Goal: Information Seeking & Learning: Learn about a topic

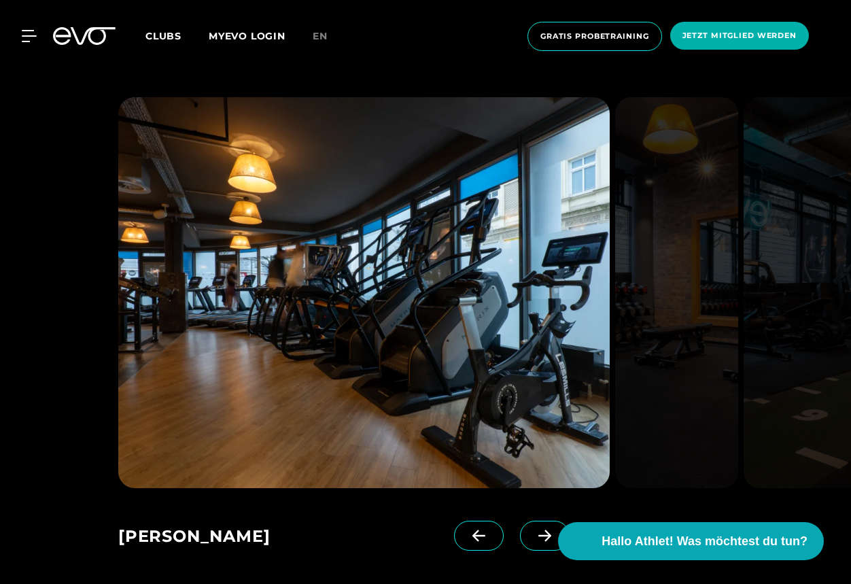
scroll to position [952, 0]
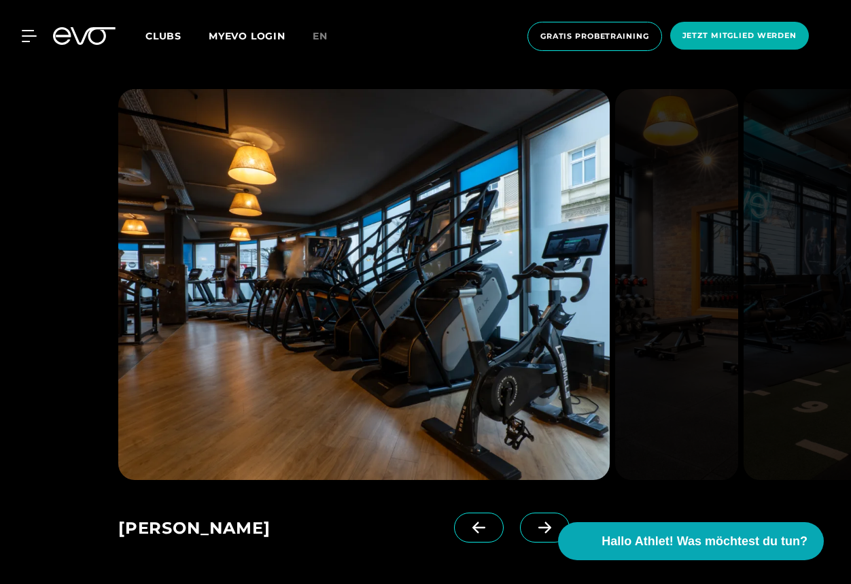
click at [533, 526] on icon at bounding box center [545, 527] width 24 height 12
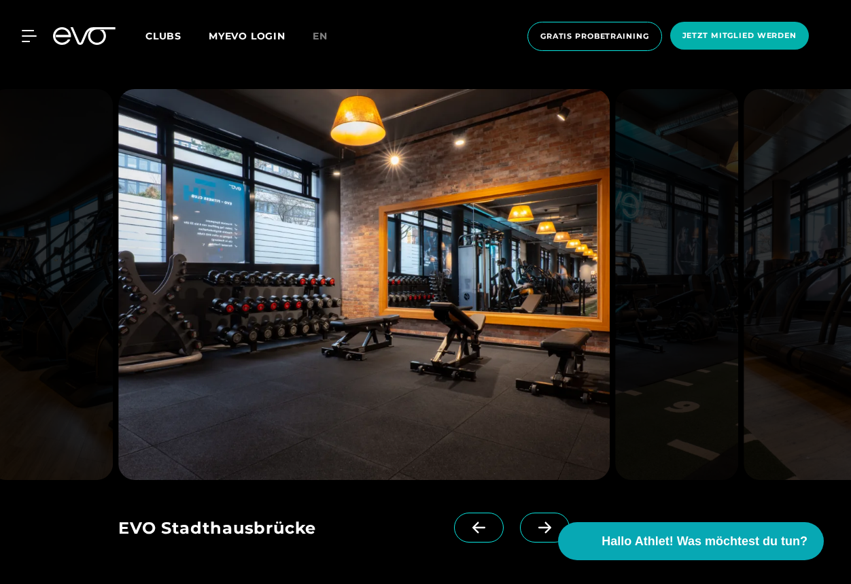
click at [533, 526] on icon at bounding box center [545, 527] width 24 height 12
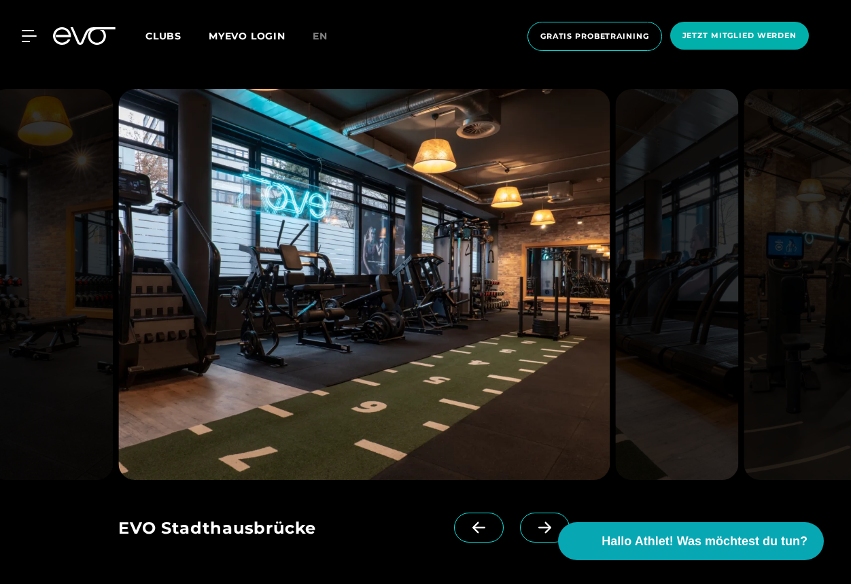
click at [533, 526] on icon at bounding box center [545, 527] width 24 height 12
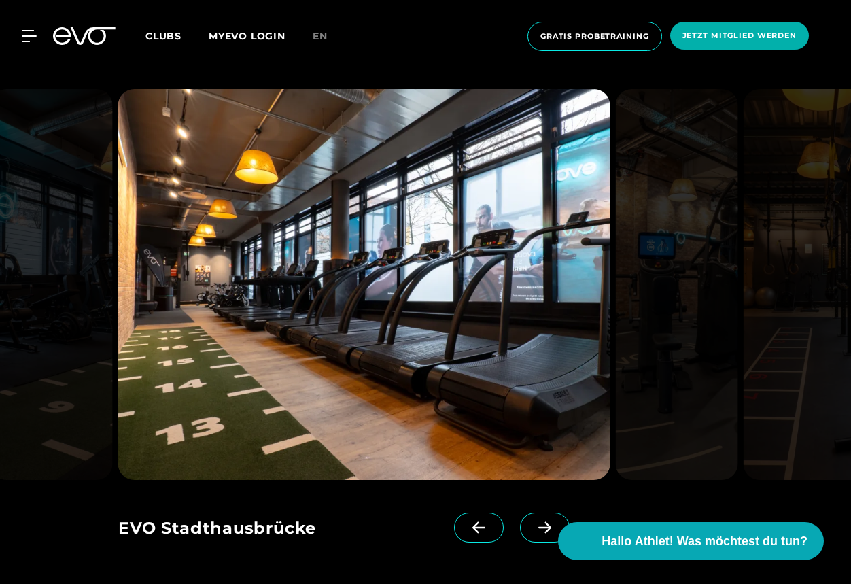
click at [533, 526] on icon at bounding box center [545, 527] width 24 height 12
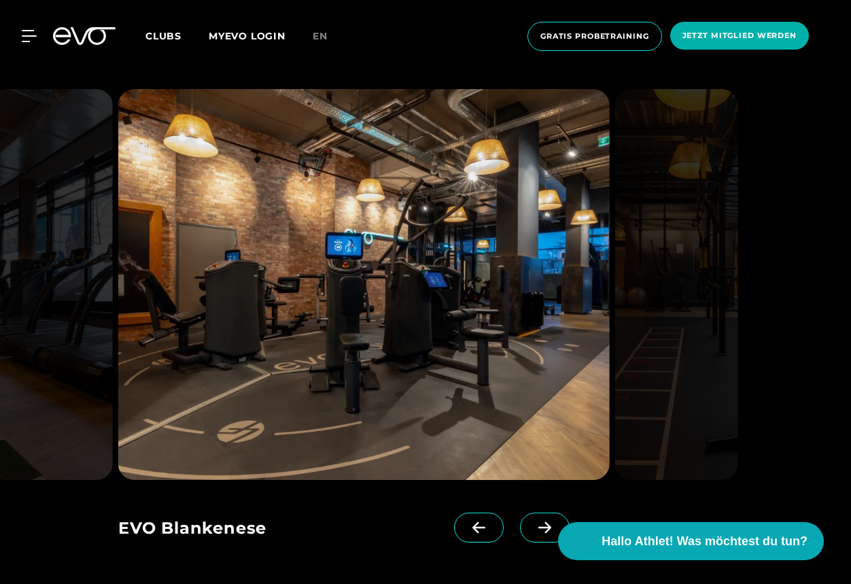
click at [533, 526] on icon at bounding box center [545, 527] width 24 height 12
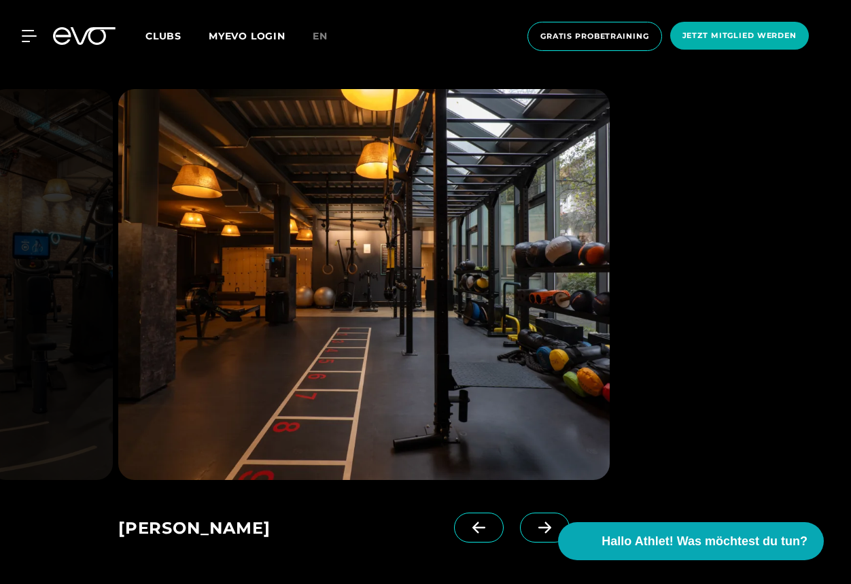
click at [533, 526] on icon at bounding box center [545, 527] width 24 height 12
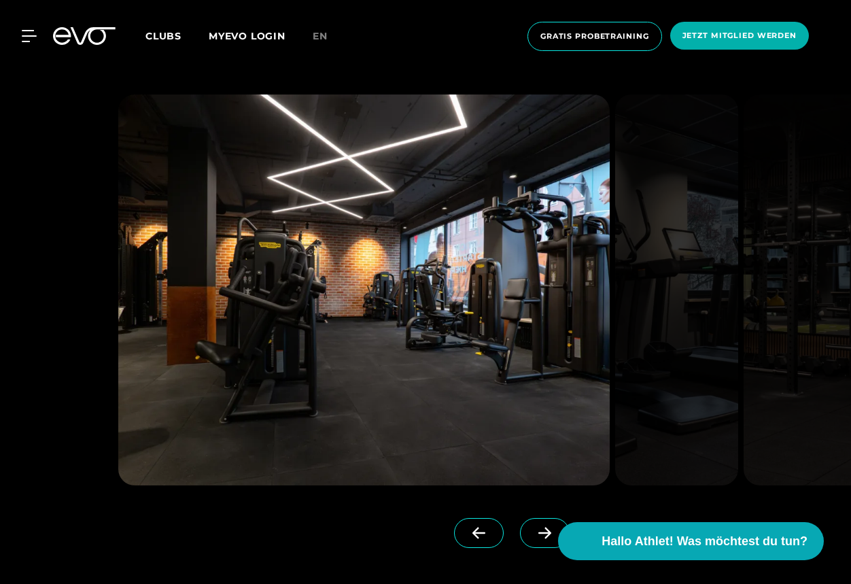
scroll to position [4554, 0]
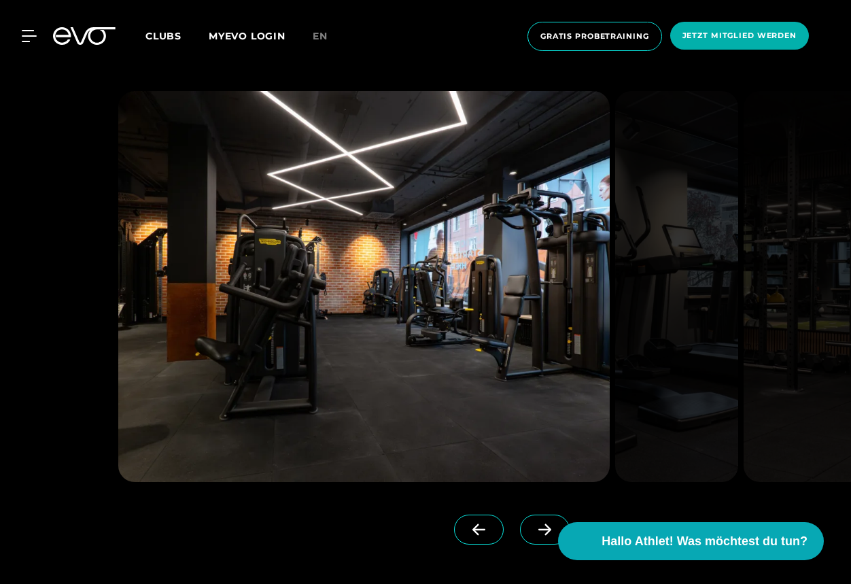
click at [533, 523] on icon at bounding box center [545, 529] width 24 height 12
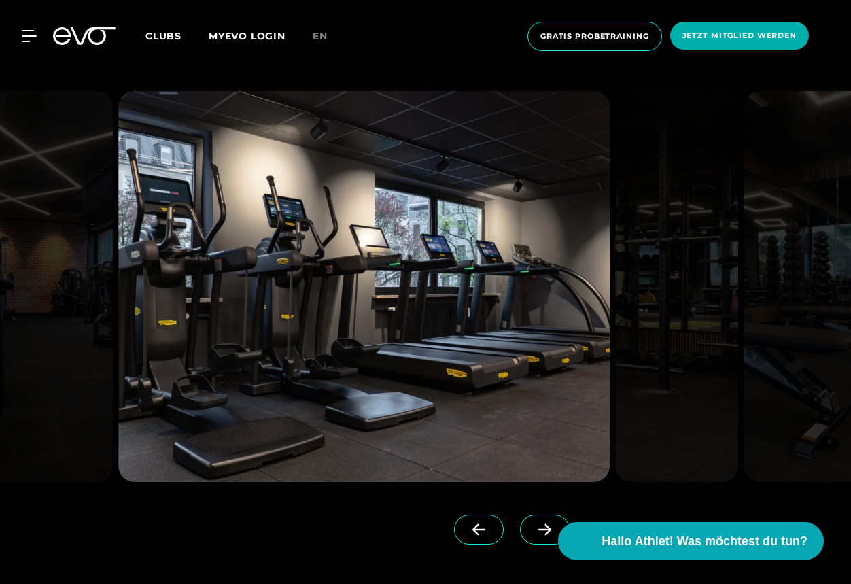
click at [533, 523] on icon at bounding box center [545, 529] width 24 height 12
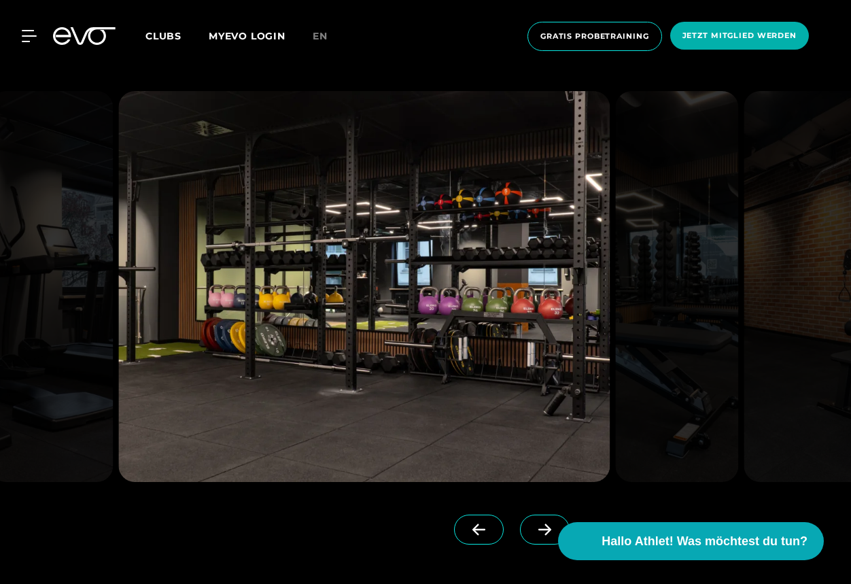
click at [533, 523] on icon at bounding box center [545, 529] width 24 height 12
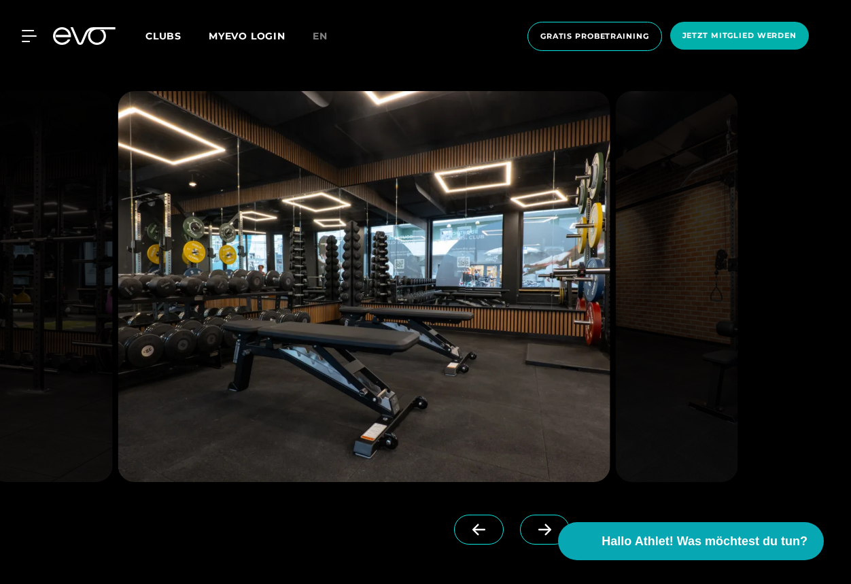
click at [533, 523] on icon at bounding box center [545, 529] width 24 height 12
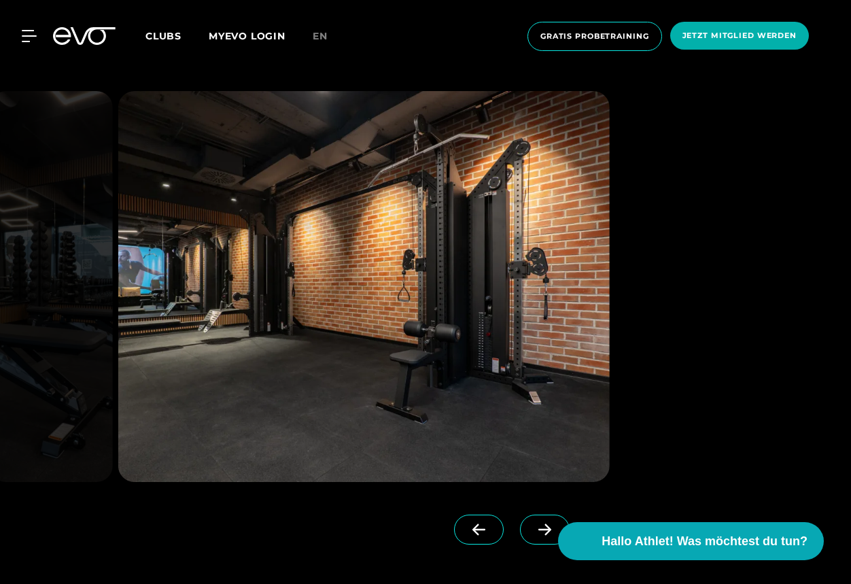
click at [533, 523] on icon at bounding box center [545, 529] width 24 height 12
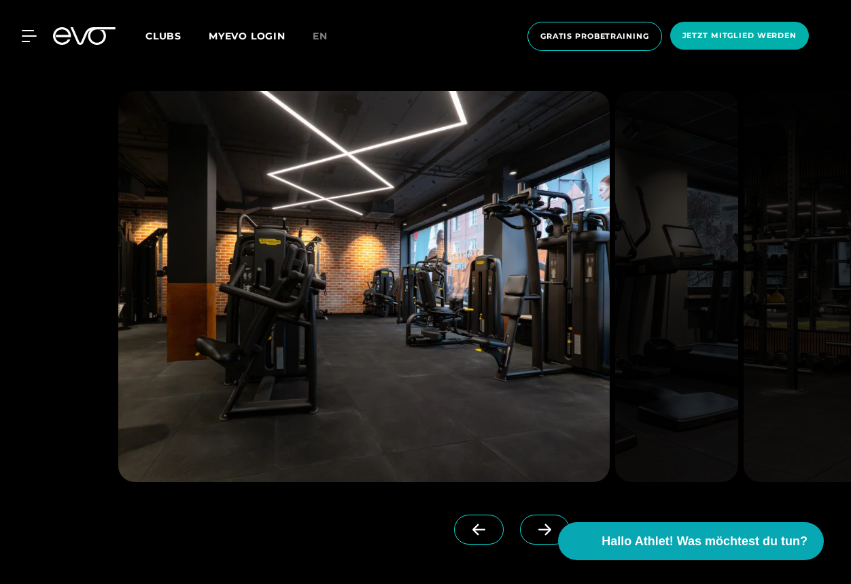
click at [533, 523] on icon at bounding box center [545, 529] width 24 height 12
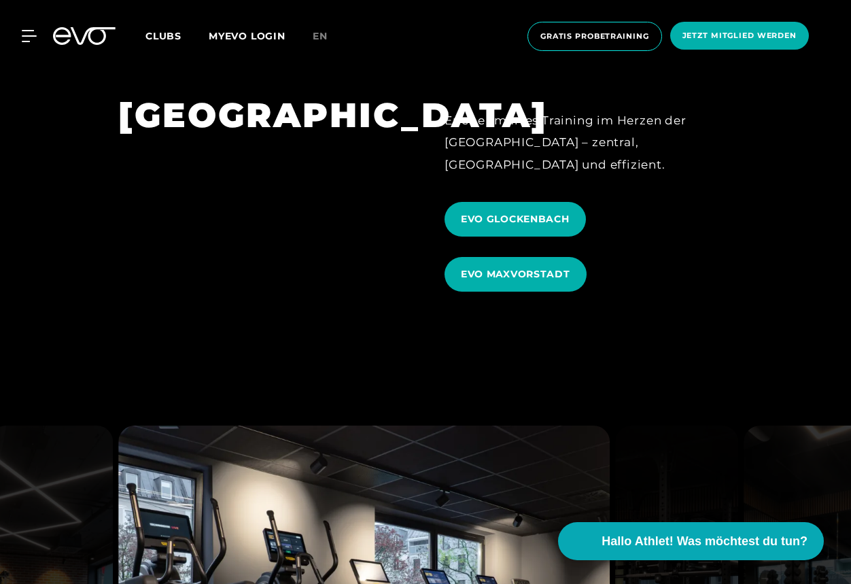
scroll to position [4215, 0]
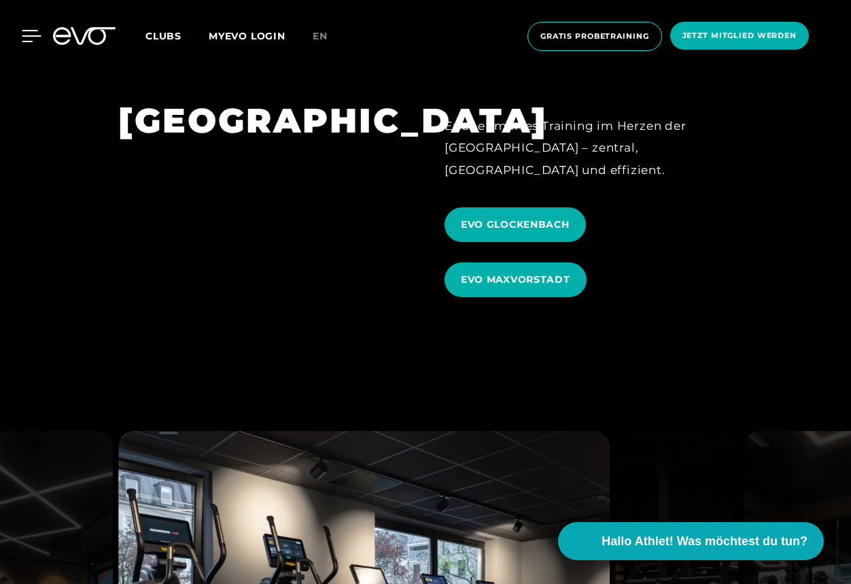
click at [31, 31] on icon at bounding box center [31, 36] width 19 height 11
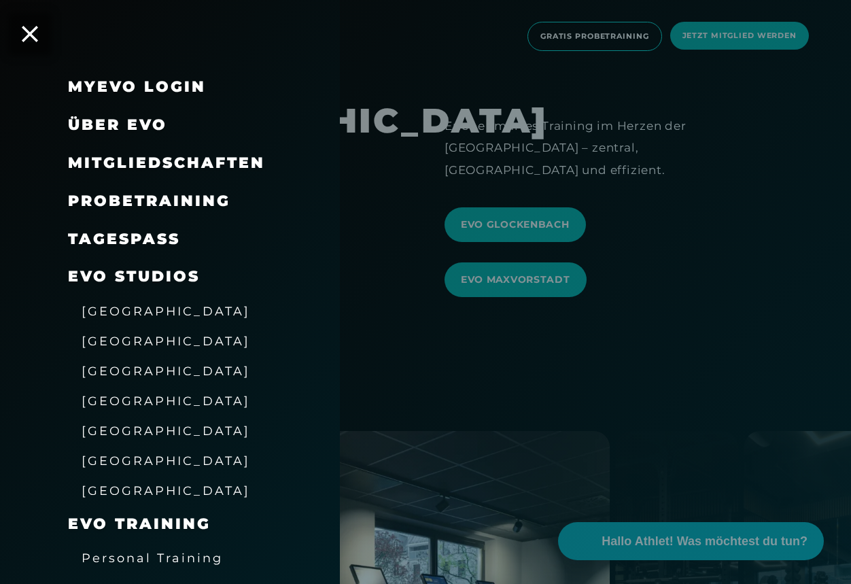
click at [153, 236] on link "TAGESPASS" at bounding box center [124, 239] width 112 height 18
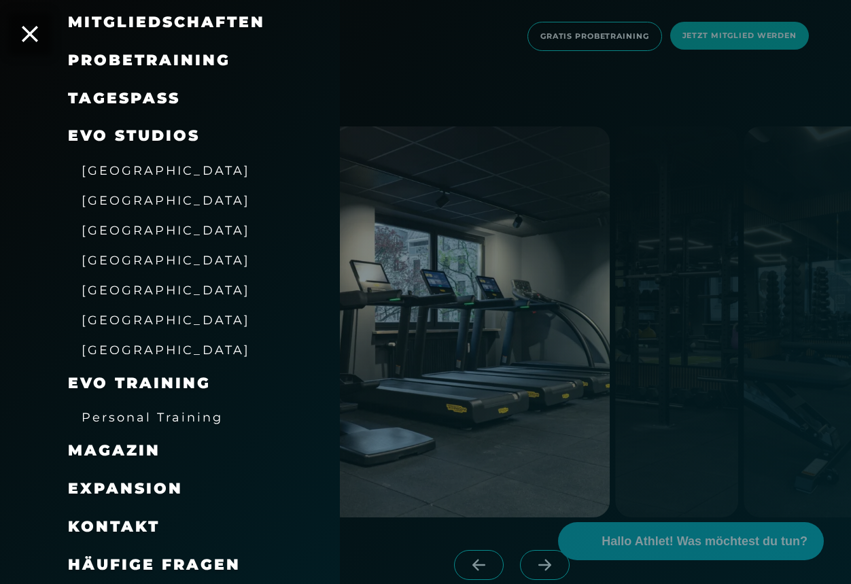
scroll to position [4554, 0]
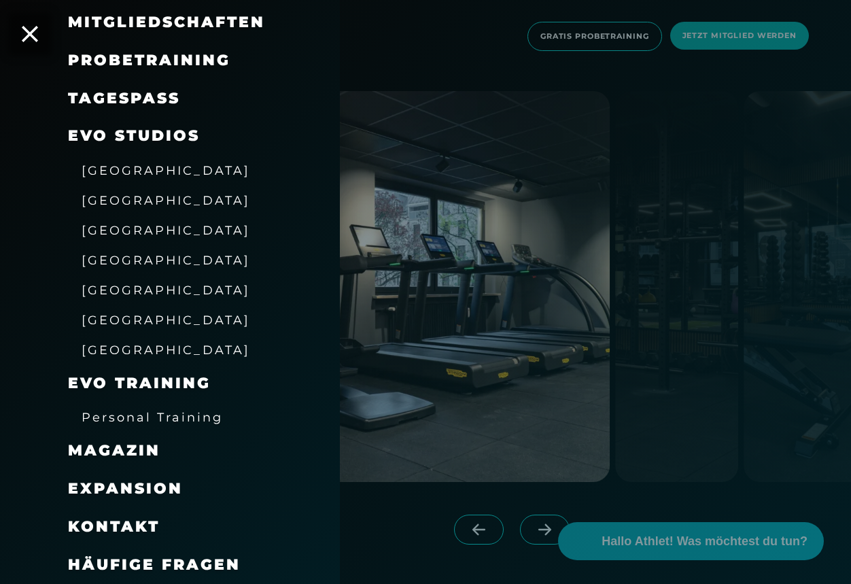
click at [99, 454] on span "Magazin" at bounding box center [114, 450] width 92 height 18
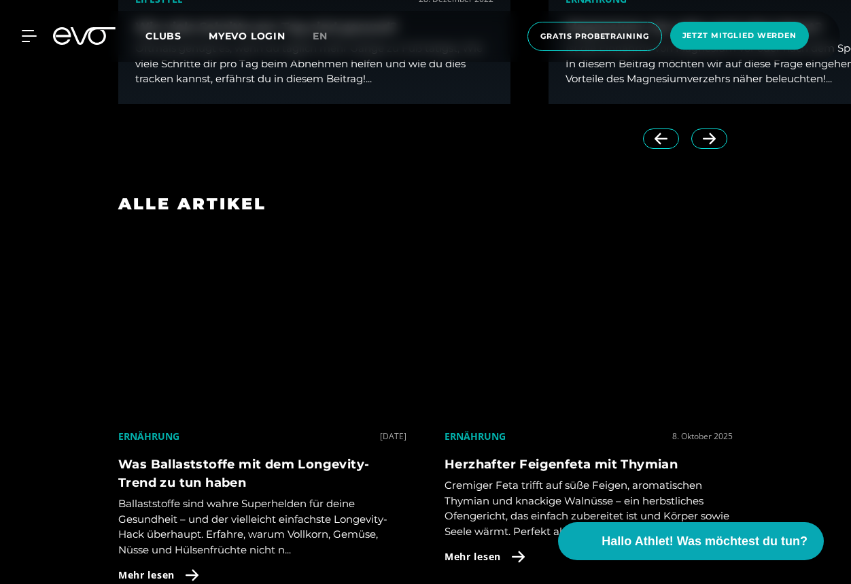
scroll to position [680, 0]
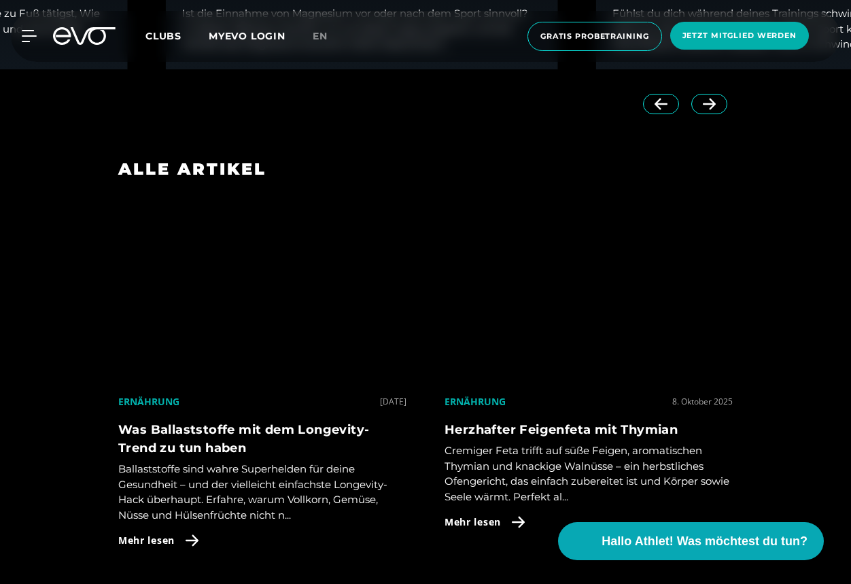
drag, startPoint x: 32, startPoint y: 20, endPoint x: 23, endPoint y: 28, distance: 11.6
click at [30, 21] on div "MyEVO Login Über EVO Mitgliedschaften Probetraining TAGESPASS EVO Studios [GEOG…" at bounding box center [426, 36] width 846 height 51
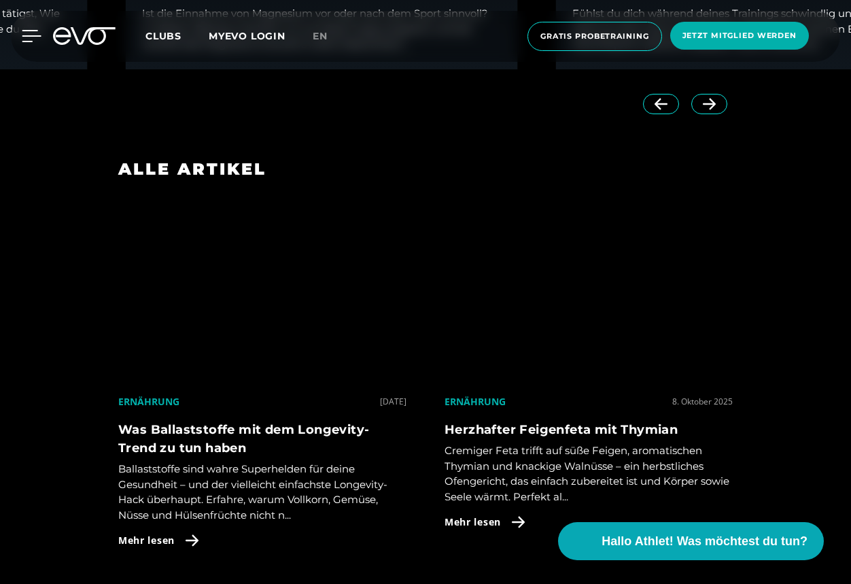
click at [20, 30] on div at bounding box center [21, 36] width 41 height 12
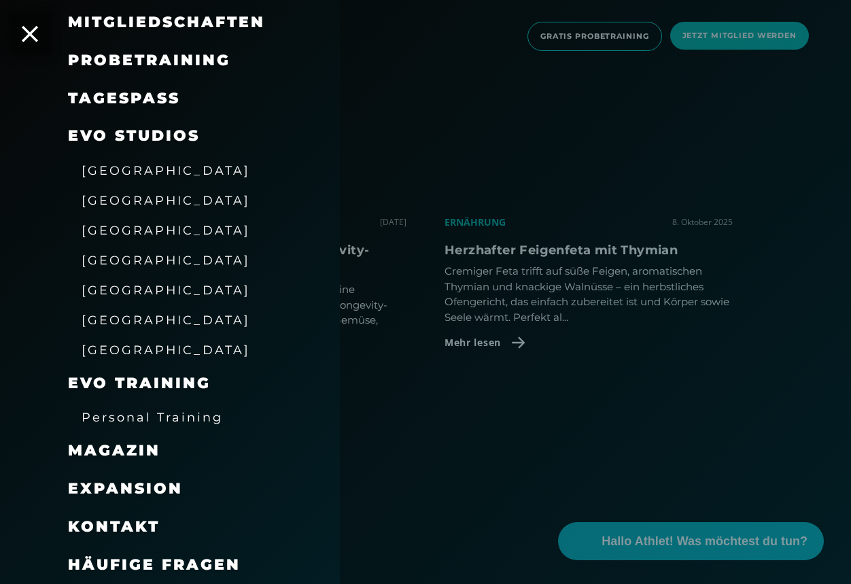
scroll to position [884, 0]
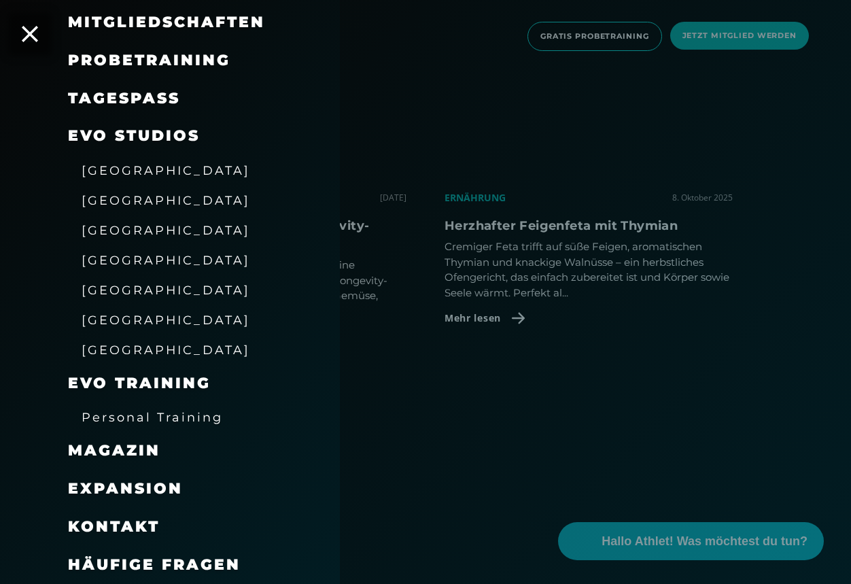
click at [145, 568] on span "Häufige Fragen" at bounding box center [154, 564] width 173 height 18
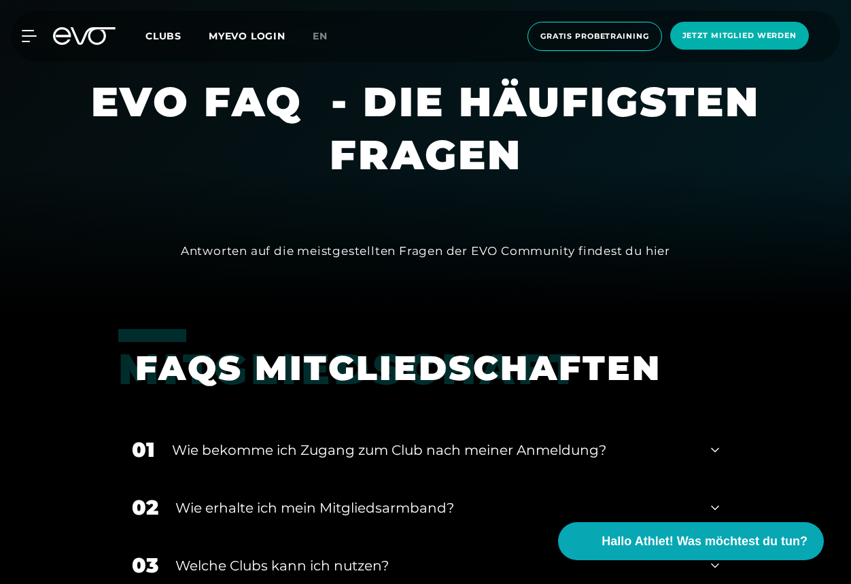
scroll to position [340, 0]
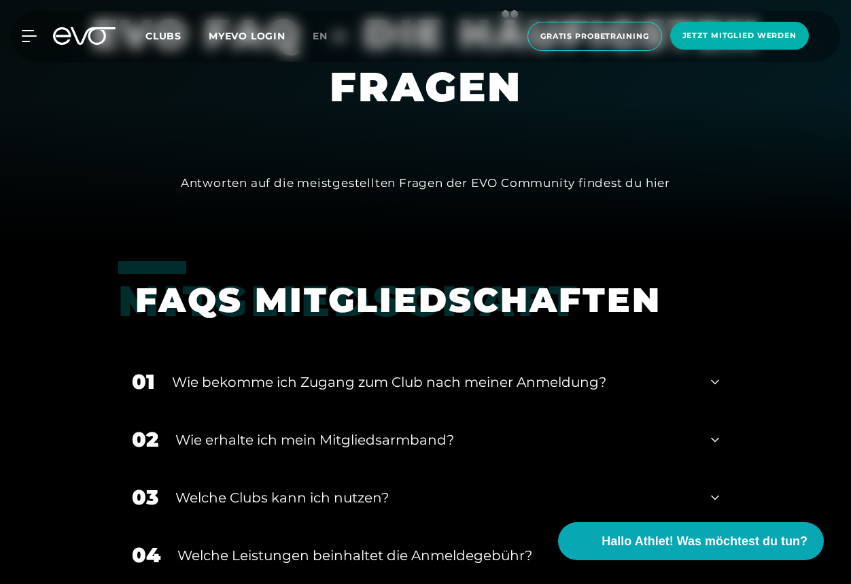
click at [294, 385] on div "Wie bekomme ich Zugang zum Club nach meiner Anmeldung?" at bounding box center [433, 382] width 522 height 20
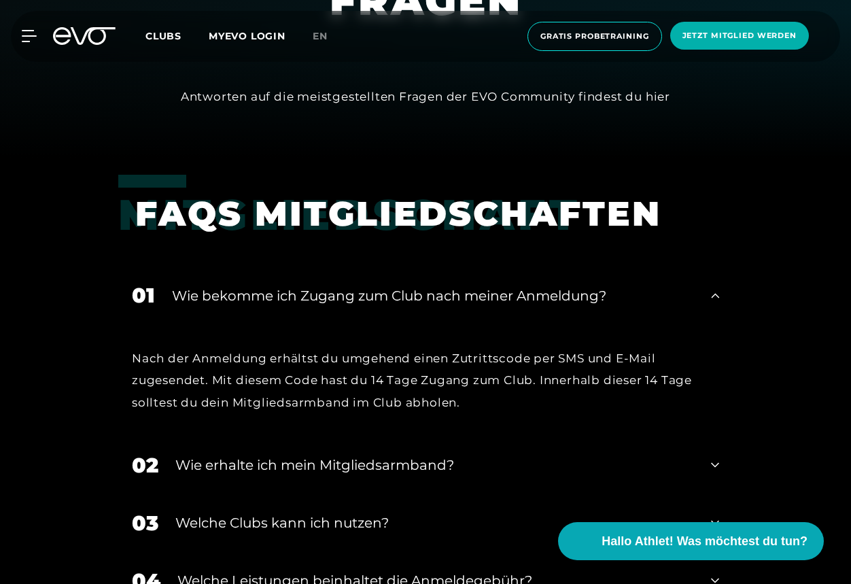
scroll to position [476, 0]
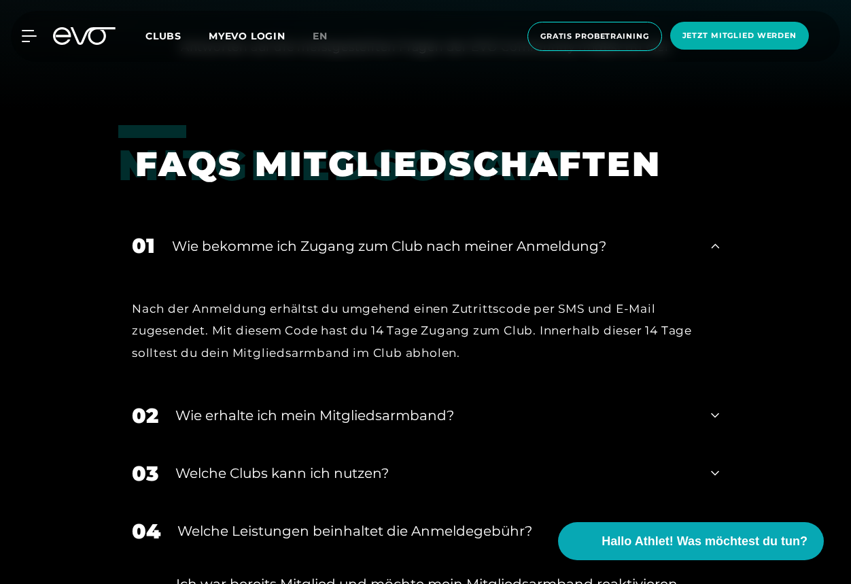
click at [289, 416] on div "Wie erhalte ich mein Mitgliedsarmband?" at bounding box center [434, 415] width 519 height 20
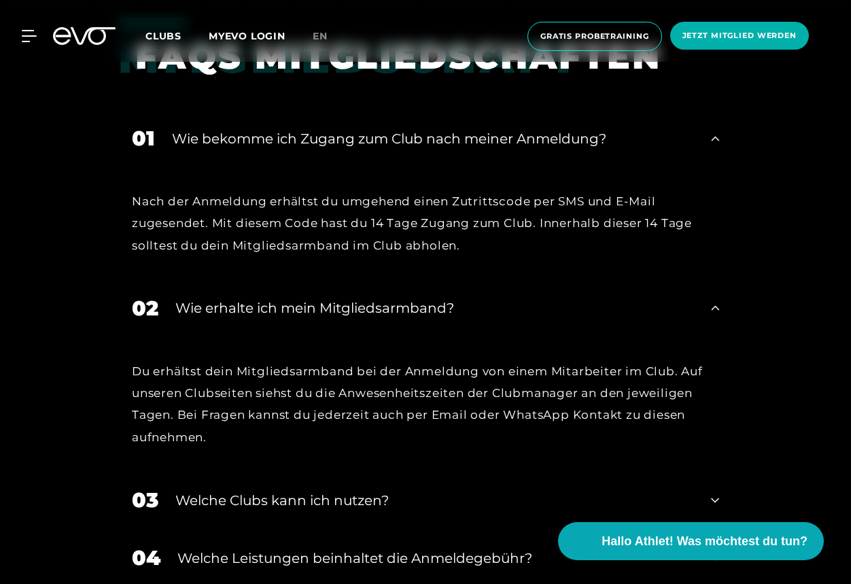
scroll to position [612, 0]
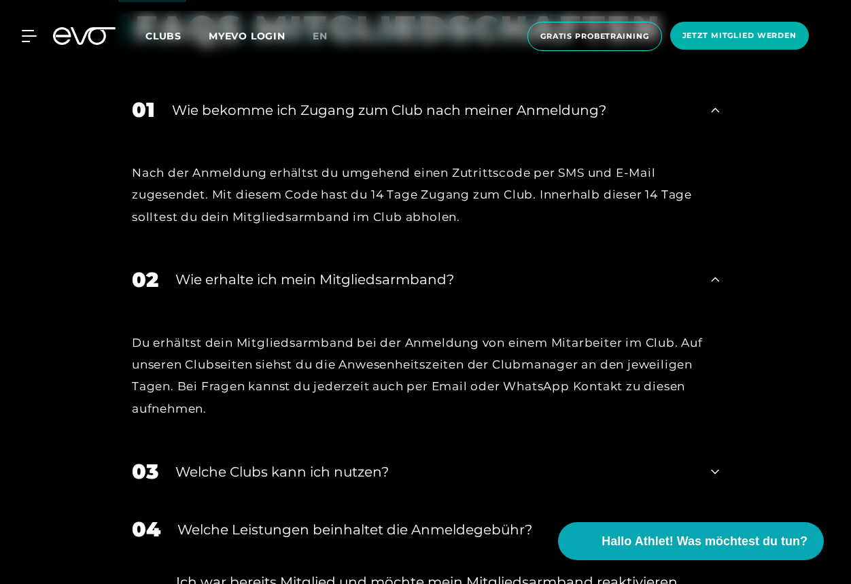
click at [302, 474] on div "Welche Clubs kann ich nutzen?" at bounding box center [434, 472] width 519 height 20
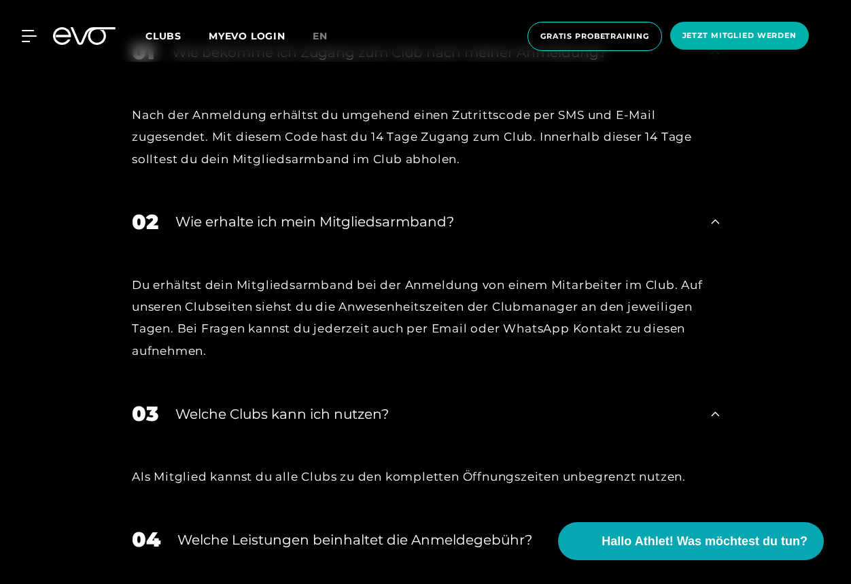
scroll to position [748, 0]
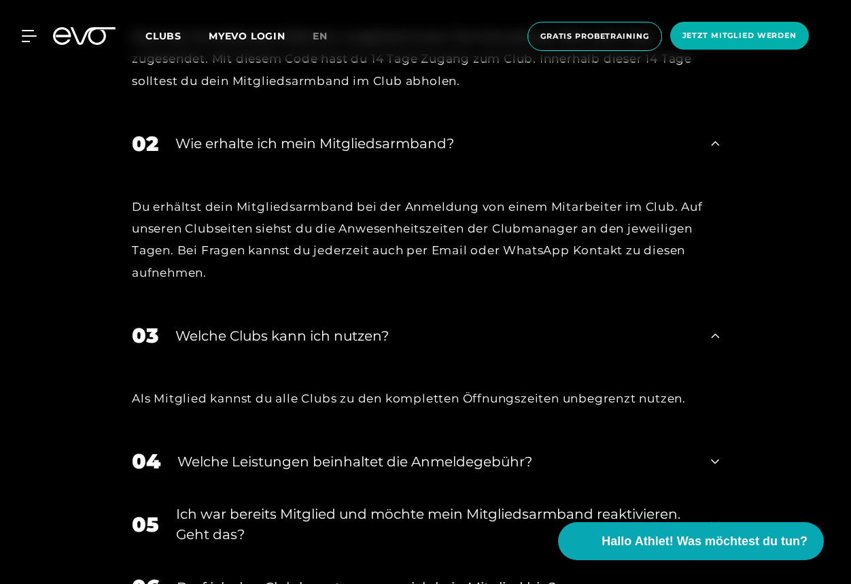
click at [325, 462] on div "Welche Leistungen beinhaltet die Anmeldegebühr?" at bounding box center [435, 461] width 517 height 20
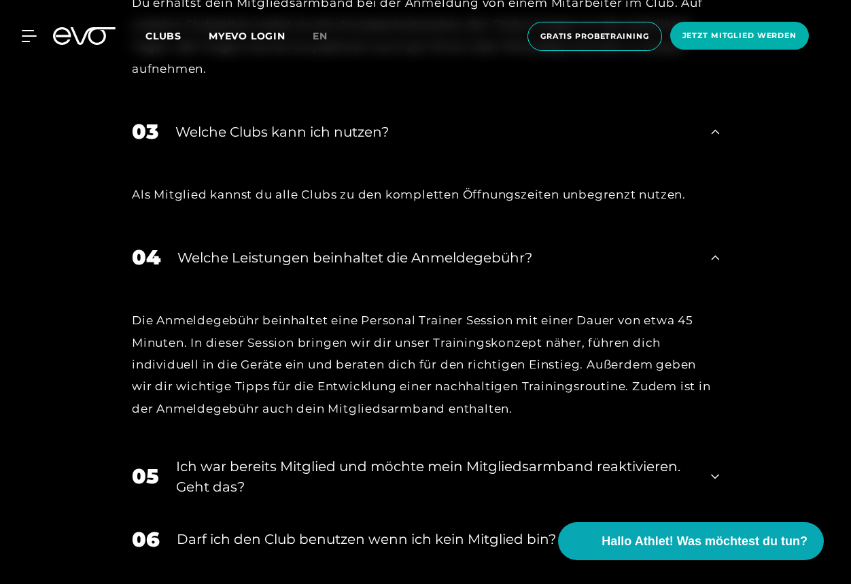
scroll to position [1020, 0]
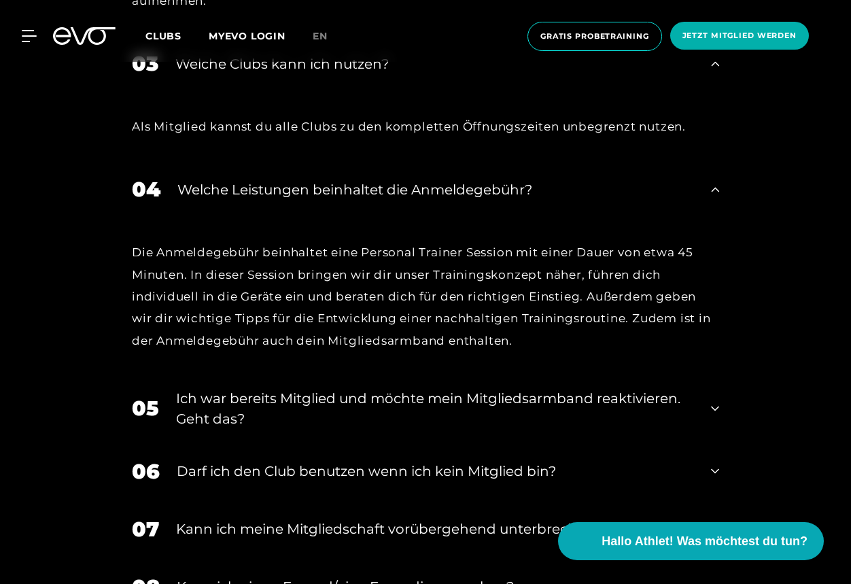
click at [375, 405] on div "Ich war bereits Mitglied und möchte mein Mitgliedsarmband reaktivieren. Geht da…" at bounding box center [435, 408] width 518 height 41
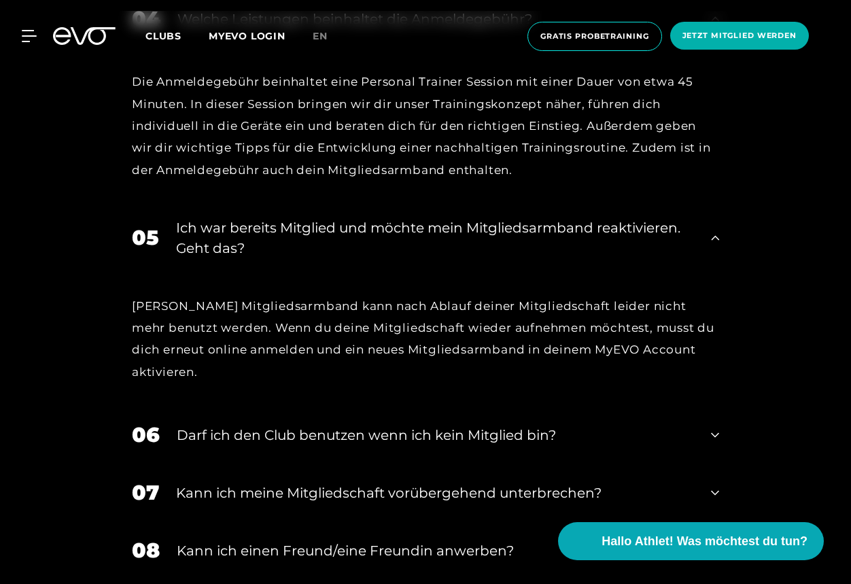
scroll to position [1224, 0]
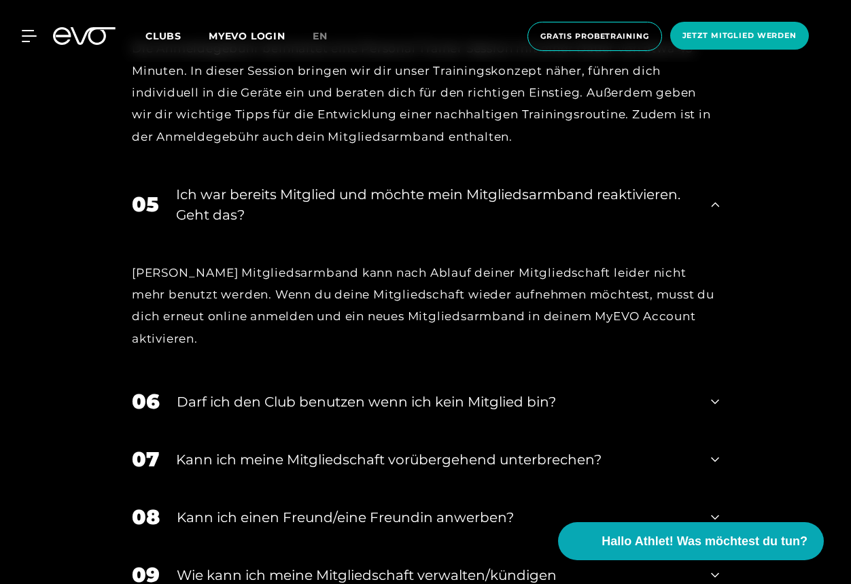
click at [215, 392] on div "Darf ich den Club benutzen wenn ich kein Mitglied bin?" at bounding box center [435, 402] width 517 height 20
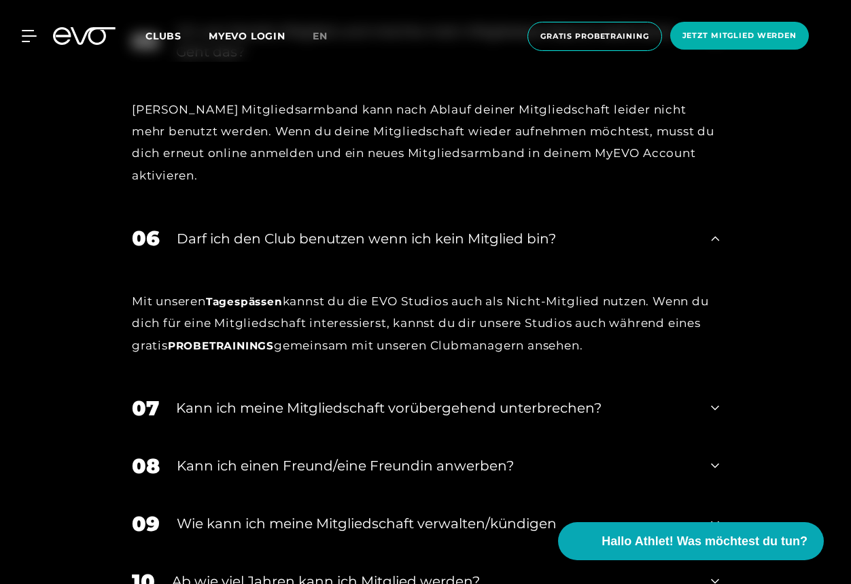
scroll to position [1428, 0]
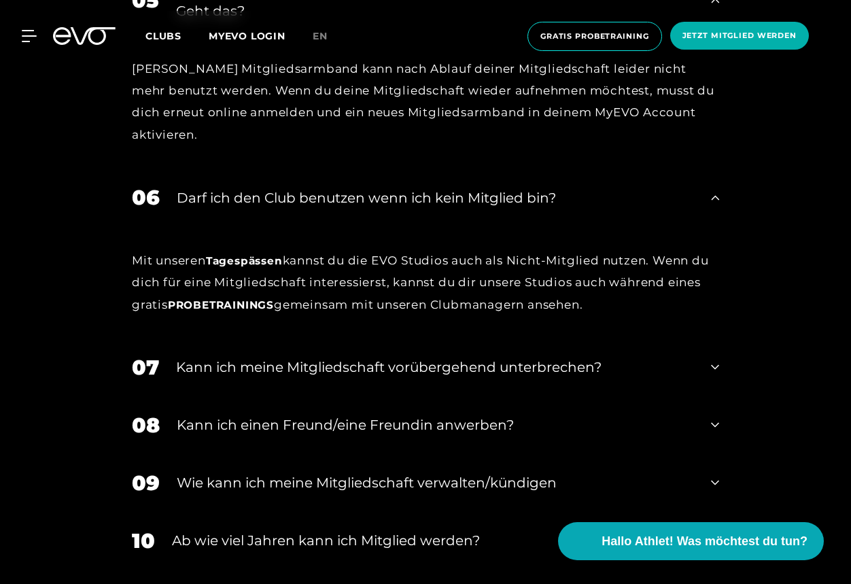
click at [207, 357] on div "Kann ich meine Mitgliedschaft vorübergehend unterbrechen?" at bounding box center [435, 367] width 518 height 20
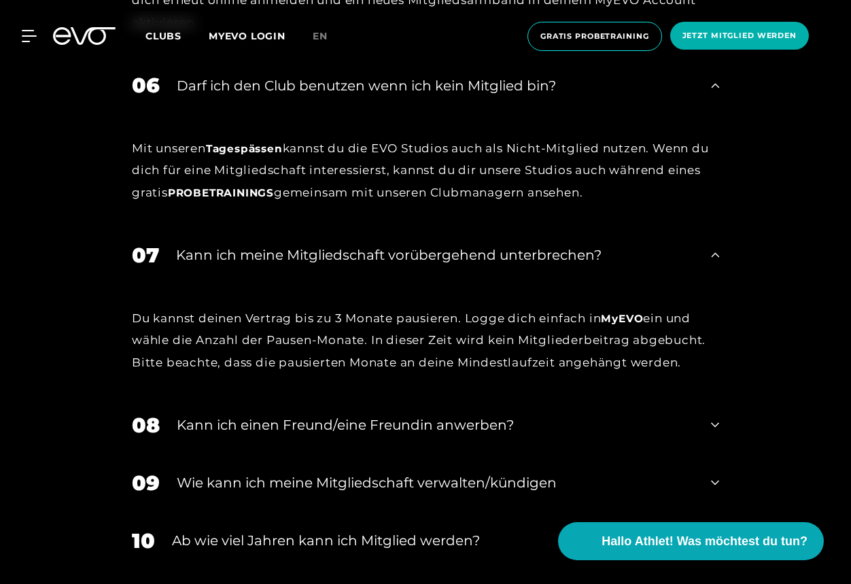
scroll to position [1563, 0]
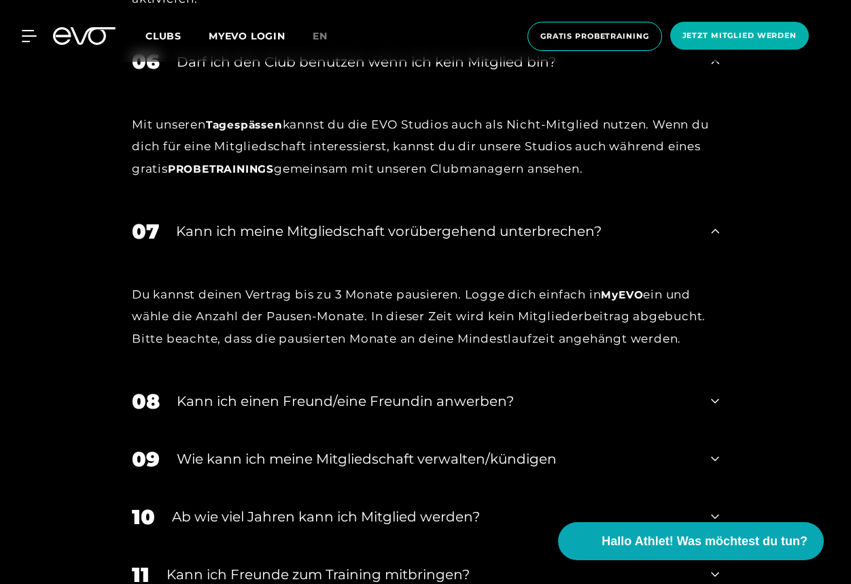
click at [190, 391] on div "Kann ich einen Freund/eine Freundin anwerben?" at bounding box center [435, 401] width 517 height 20
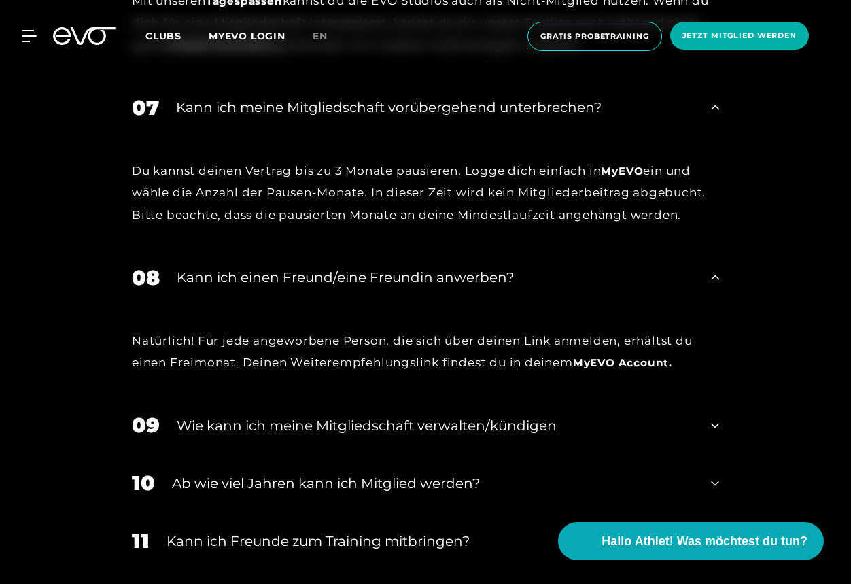
scroll to position [1699, 0]
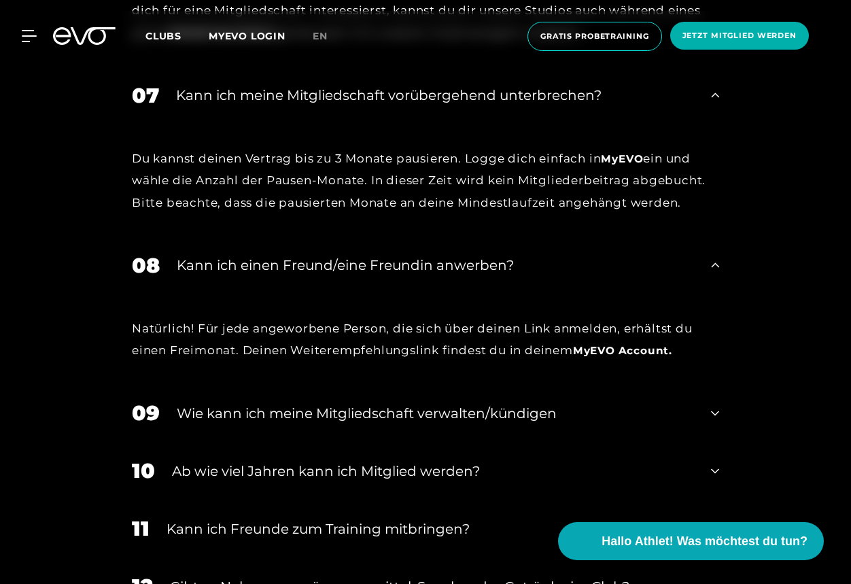
click at [190, 403] on div "Wie kann ich meine Mitgliedschaft verwalten/kündigen" at bounding box center [435, 413] width 517 height 20
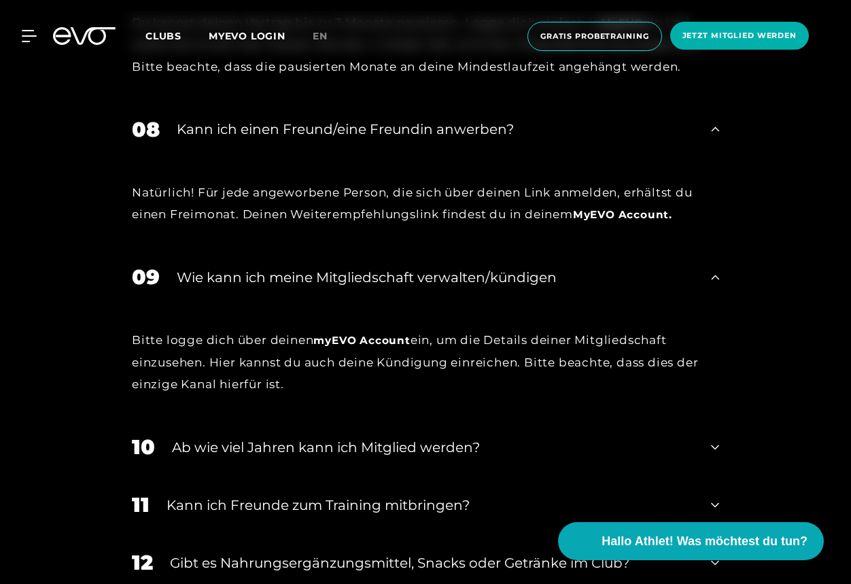
scroll to position [1903, 0]
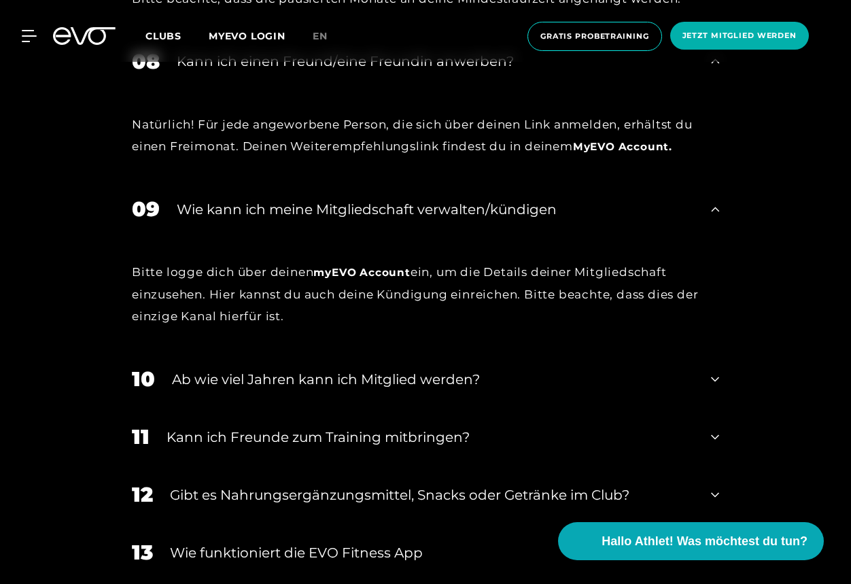
click at [189, 369] on div "Ab wie viel Jahren kann ich Mitglied werden?" at bounding box center [433, 379] width 522 height 20
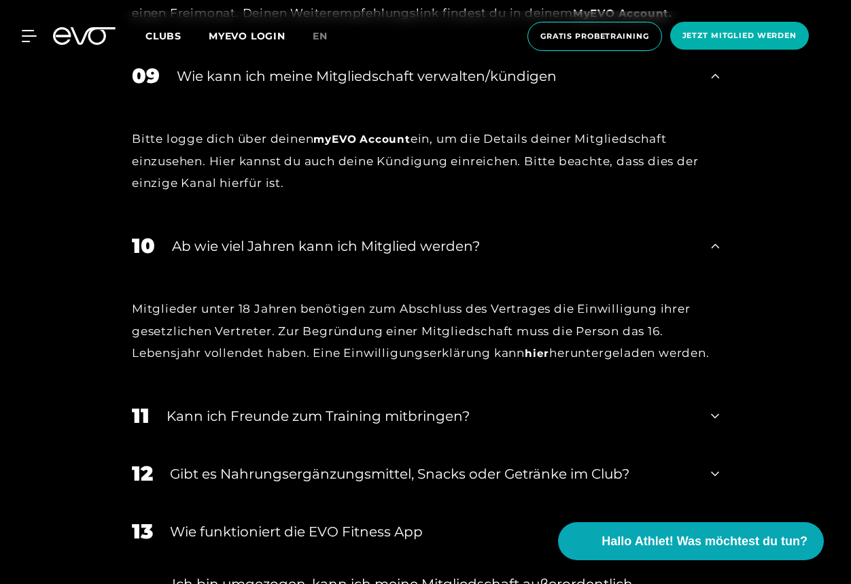
scroll to position [2039, 0]
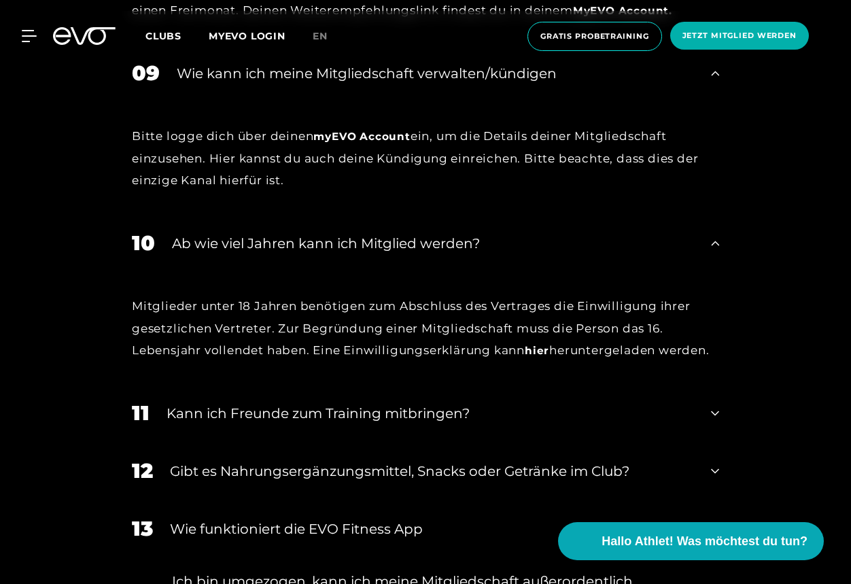
click at [184, 403] on div "Kann ich Freunde zum Training mitbringen?" at bounding box center [430, 413] width 527 height 20
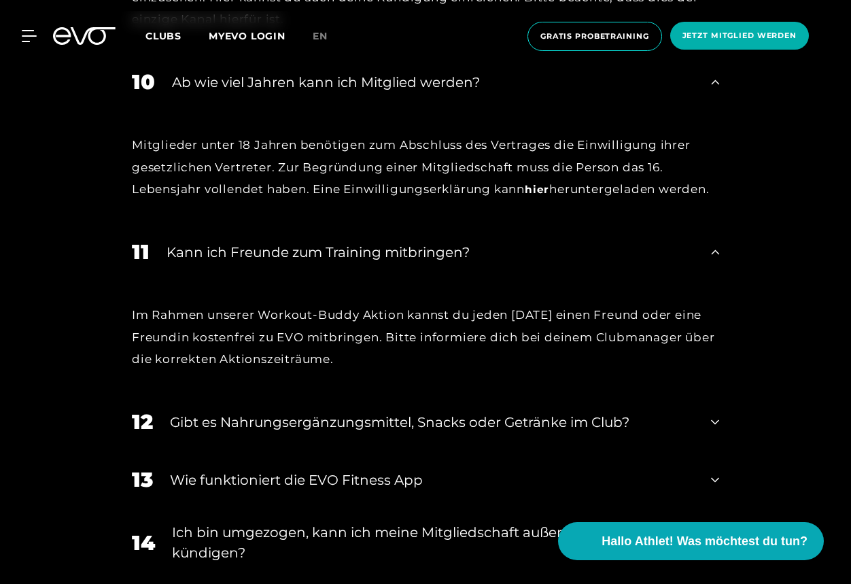
scroll to position [2243, 0]
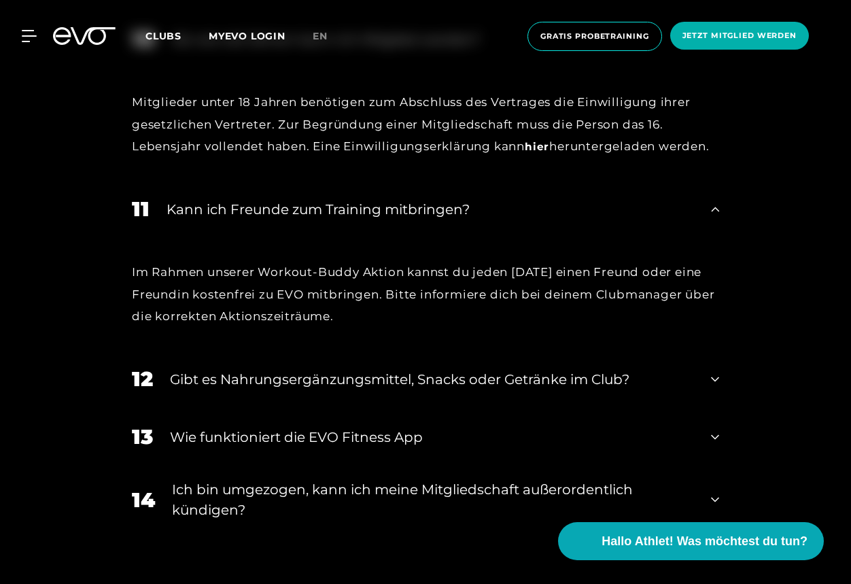
click at [198, 369] on div "Gibt es Nahrungsergänzungsmittel, Snacks oder Getränke im Club?" at bounding box center [432, 379] width 524 height 20
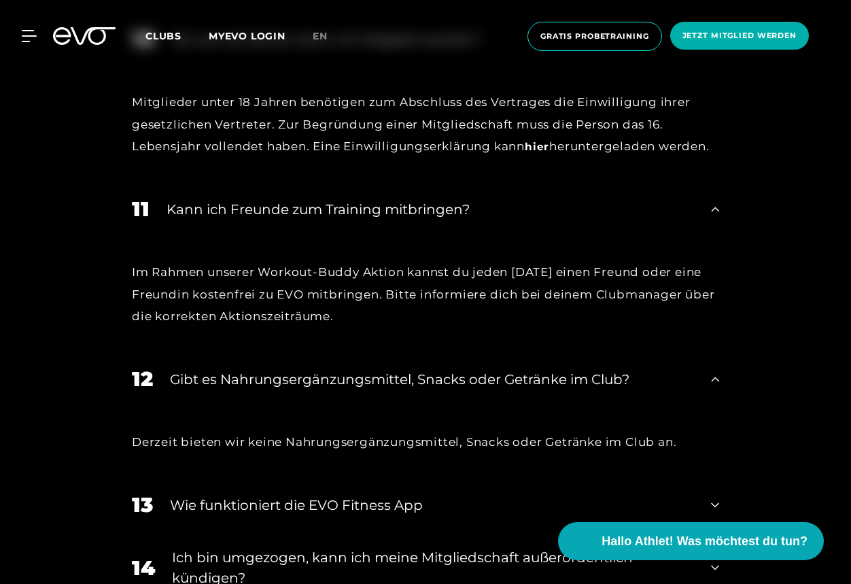
scroll to position [2311, 0]
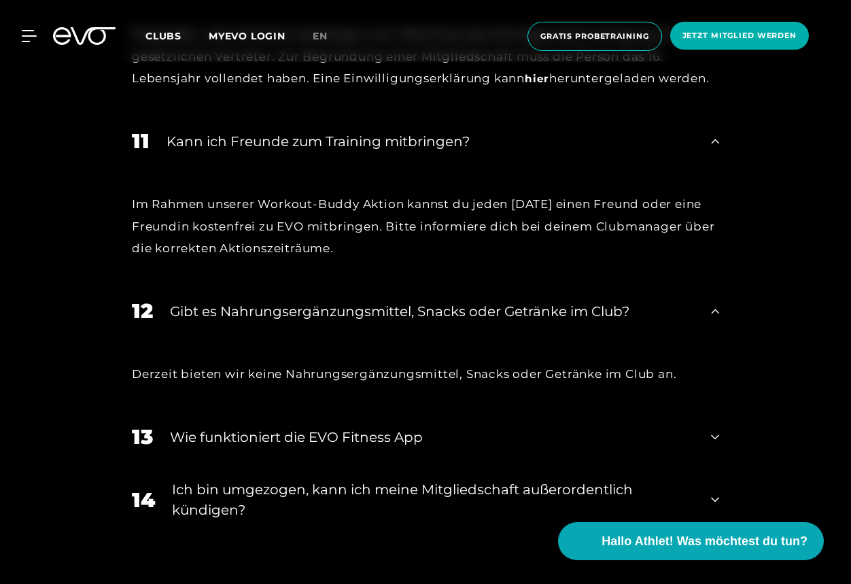
click at [208, 427] on div "Wie funktioniert die EVO Fitness App" at bounding box center [432, 437] width 524 height 20
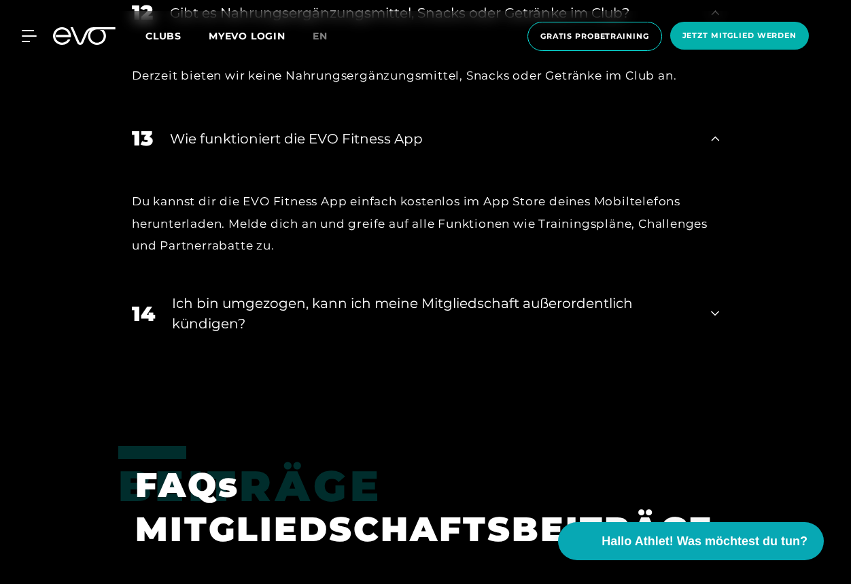
scroll to position [2651, 0]
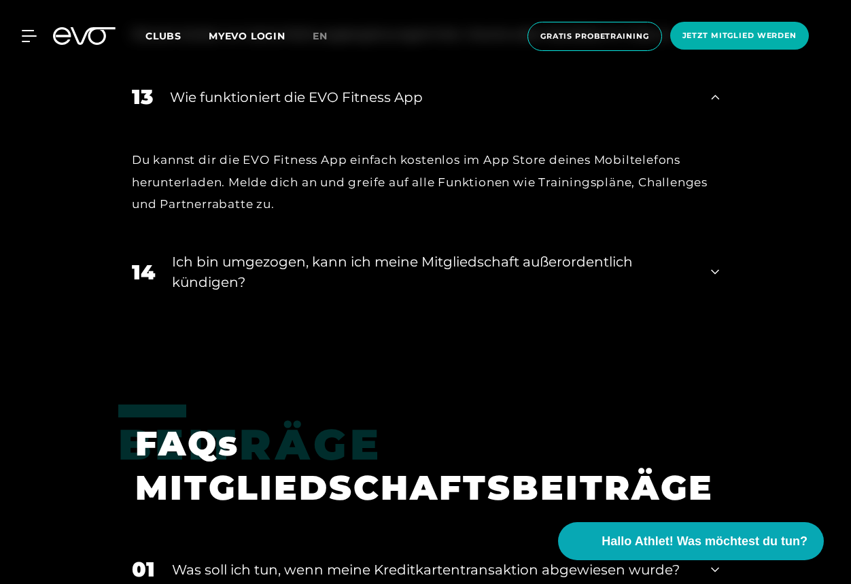
click at [220, 263] on div "Ich bin umgezogen, kann ich meine Mitgliedschaft außerordentlich kündigen?" at bounding box center [433, 272] width 522 height 41
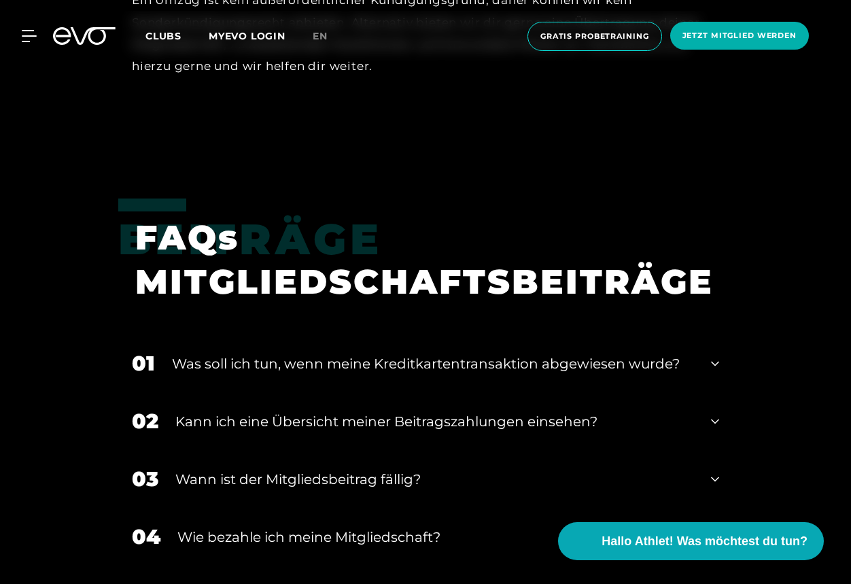
scroll to position [3059, 0]
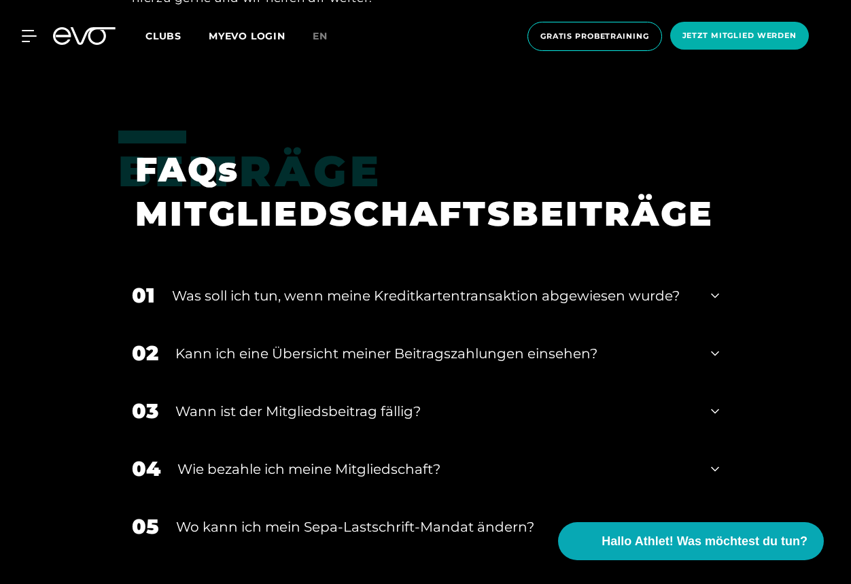
click at [201, 286] on div "﻿Was soll ich tun, wenn meine Kreditkartentransaktion abgewiesen wurde?" at bounding box center [433, 296] width 522 height 20
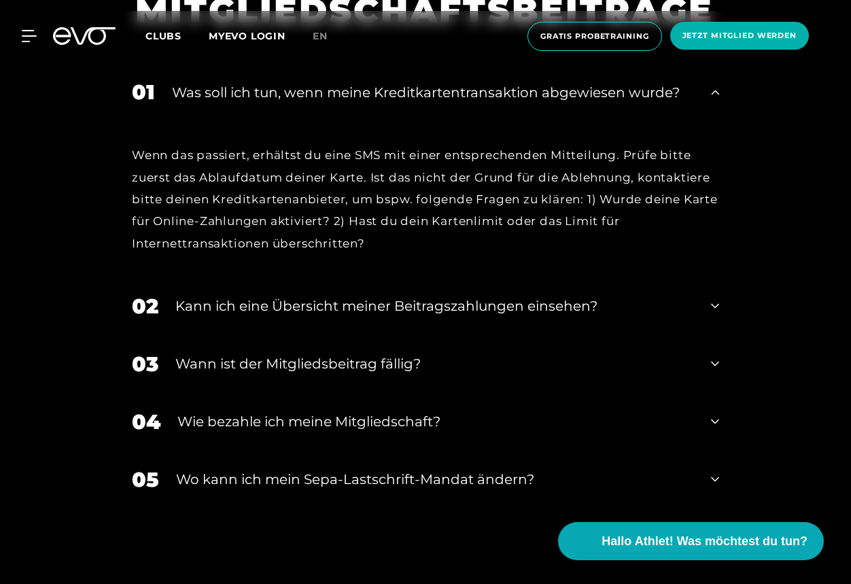
scroll to position [3263, 0]
click at [204, 353] on div "Wann ist der Mitgliedsbeitrag fällig?" at bounding box center [434, 363] width 519 height 20
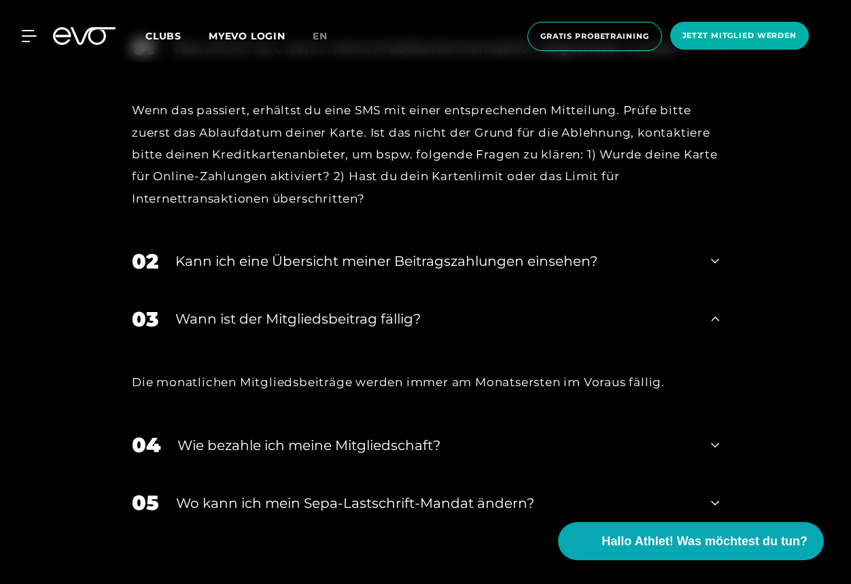
scroll to position [3331, 0]
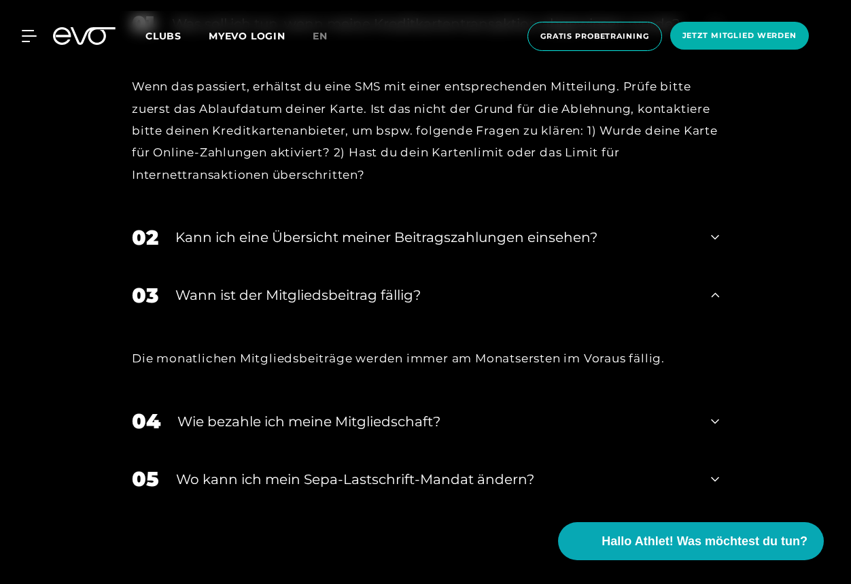
click at [213, 411] on div "Wie bezahle ich meine Mitgliedschaft?" at bounding box center [435, 421] width 517 height 20
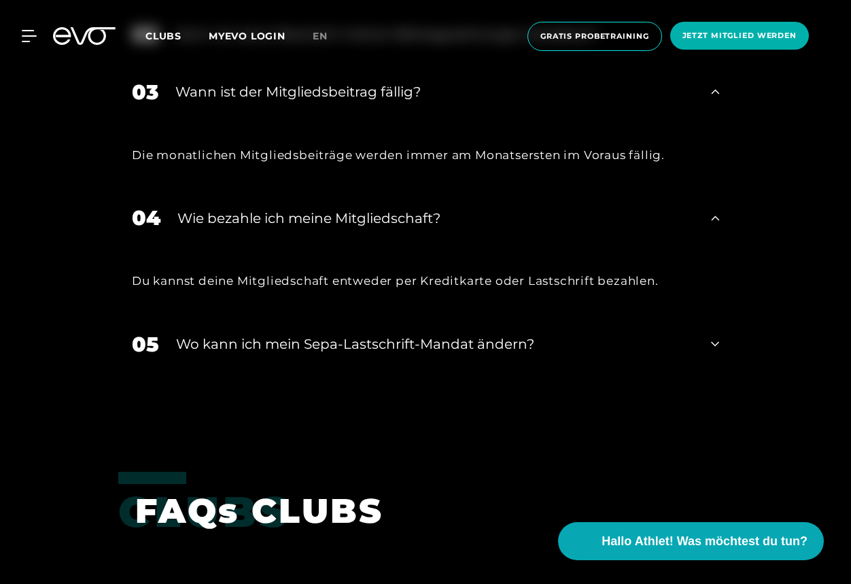
scroll to position [3535, 0]
click at [218, 333] on div "Wo kann ich mein Sepa-Lastschrift-Mandat ändern?" at bounding box center [435, 343] width 518 height 20
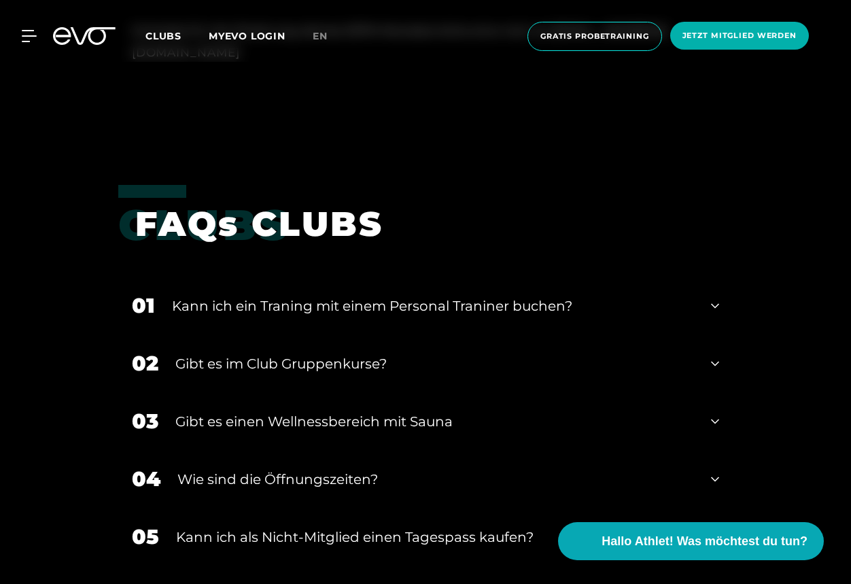
scroll to position [3943, 0]
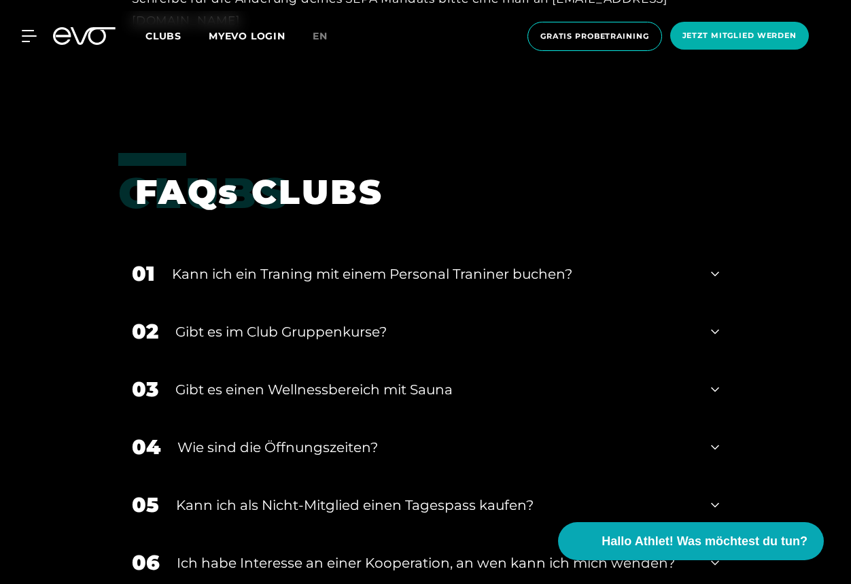
click at [221, 322] on div "﻿Gibt es im Club Gruppenkurse?" at bounding box center [434, 332] width 519 height 20
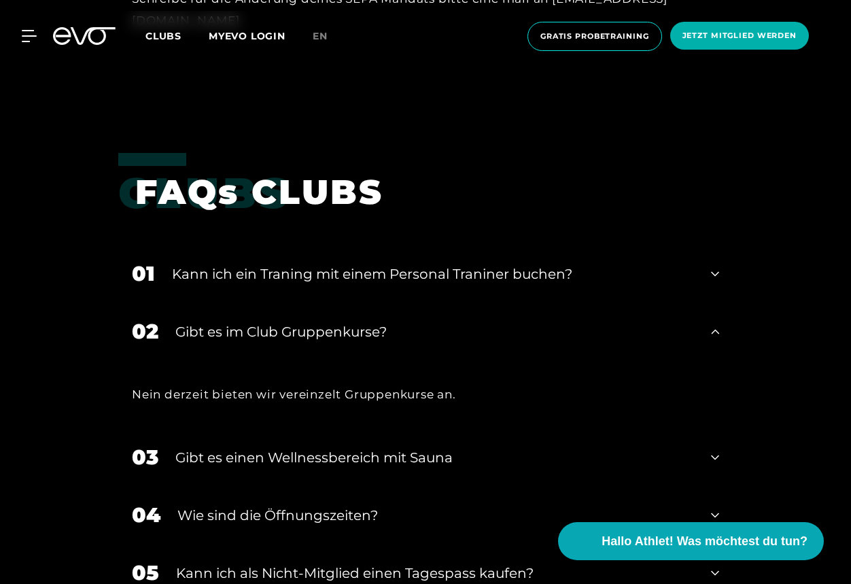
click at [234, 447] on div "Gibt es einen Wellnessbereich mit Sauna" at bounding box center [434, 457] width 519 height 20
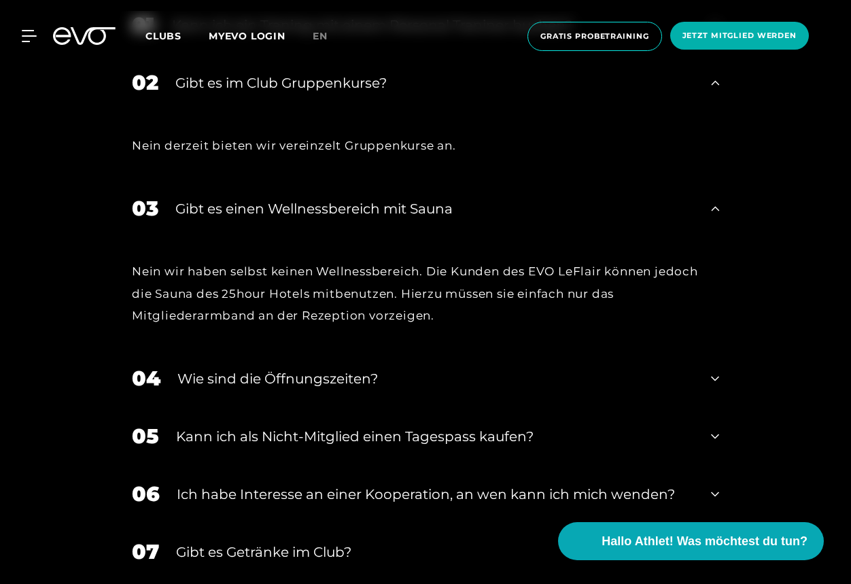
scroll to position [4215, 0]
